Goal: Find specific page/section: Find specific page/section

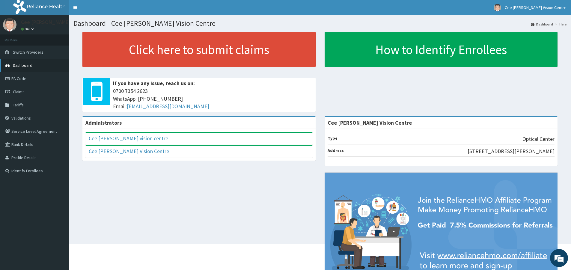
click at [24, 66] on span "Dashboard" at bounding box center [22, 65] width 19 height 5
click at [20, 79] on link "PA Code" at bounding box center [34, 78] width 69 height 13
